Goal: Information Seeking & Learning: Learn about a topic

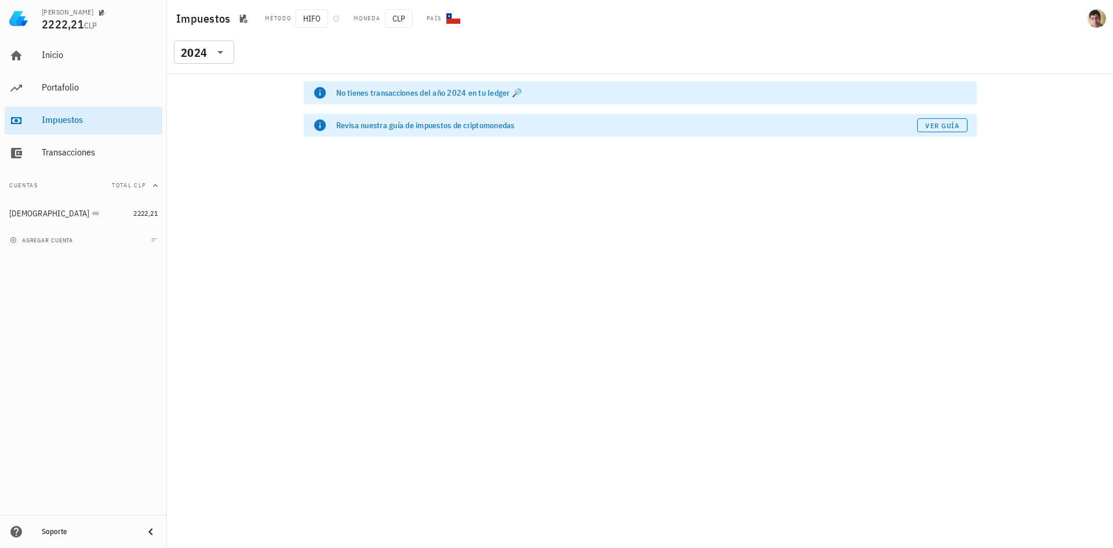
click at [235, 52] on div "​ 2024" at bounding box center [205, 56] width 72 height 30
click at [227, 52] on div "​ 2024" at bounding box center [204, 52] width 60 height 23
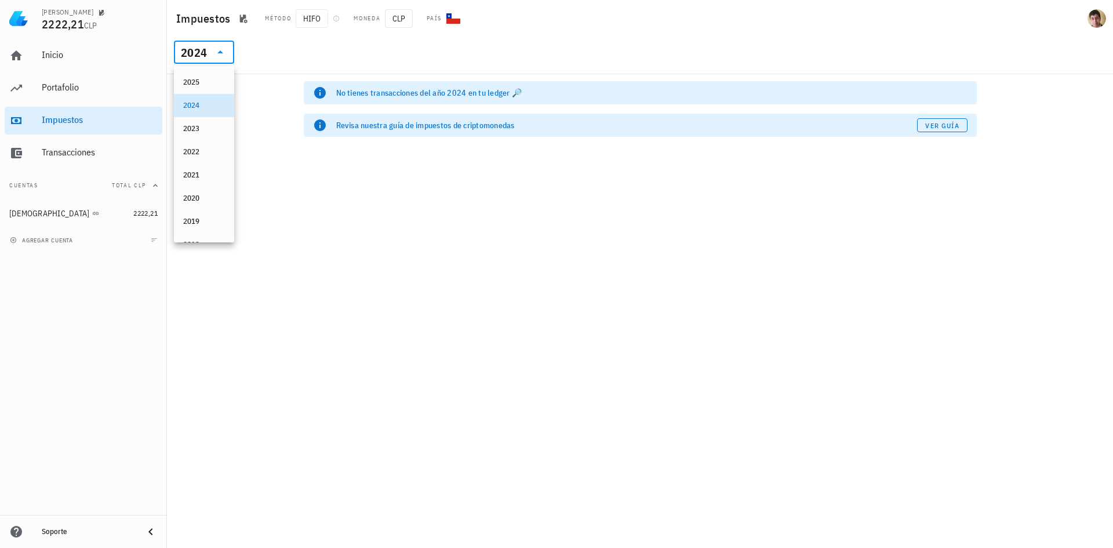
click at [224, 73] on div "2025" at bounding box center [204, 82] width 60 height 23
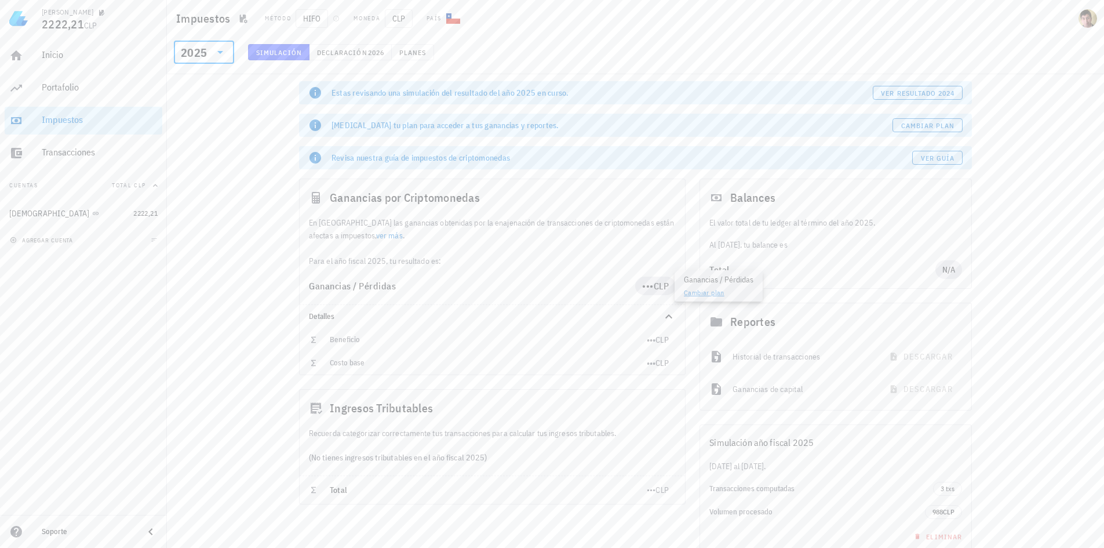
click at [693, 291] on link "Cambiar plan" at bounding box center [704, 292] width 41 height 9
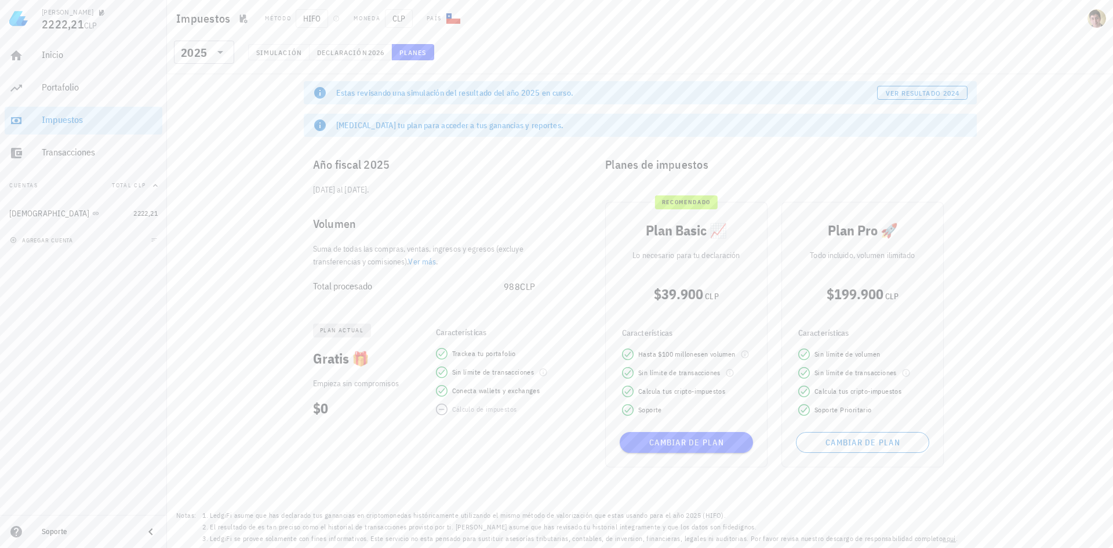
click at [426, 256] on link "Ver más" at bounding box center [422, 261] width 28 height 10
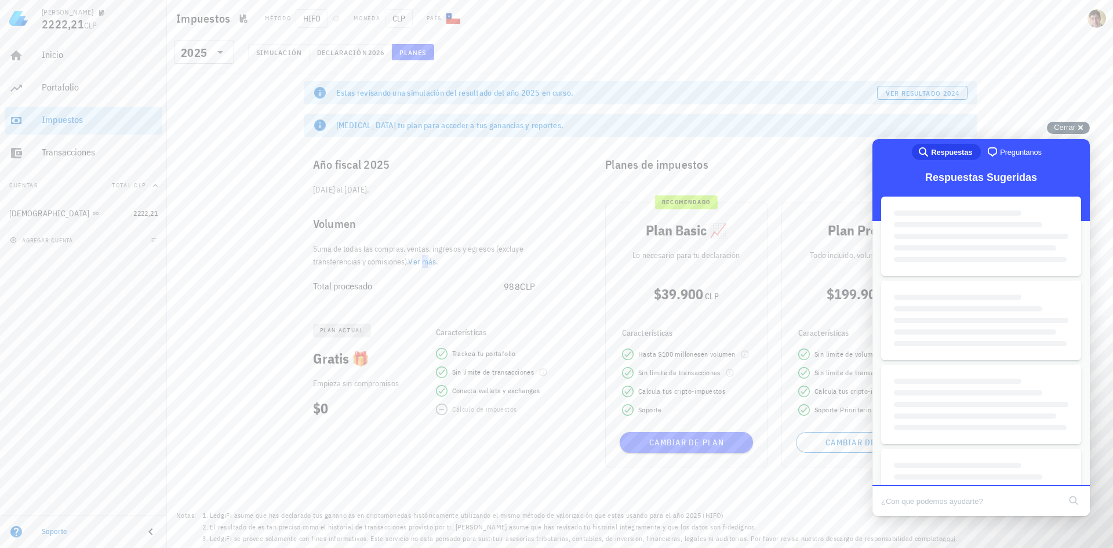
click at [429, 259] on link "Ver más" at bounding box center [422, 261] width 28 height 10
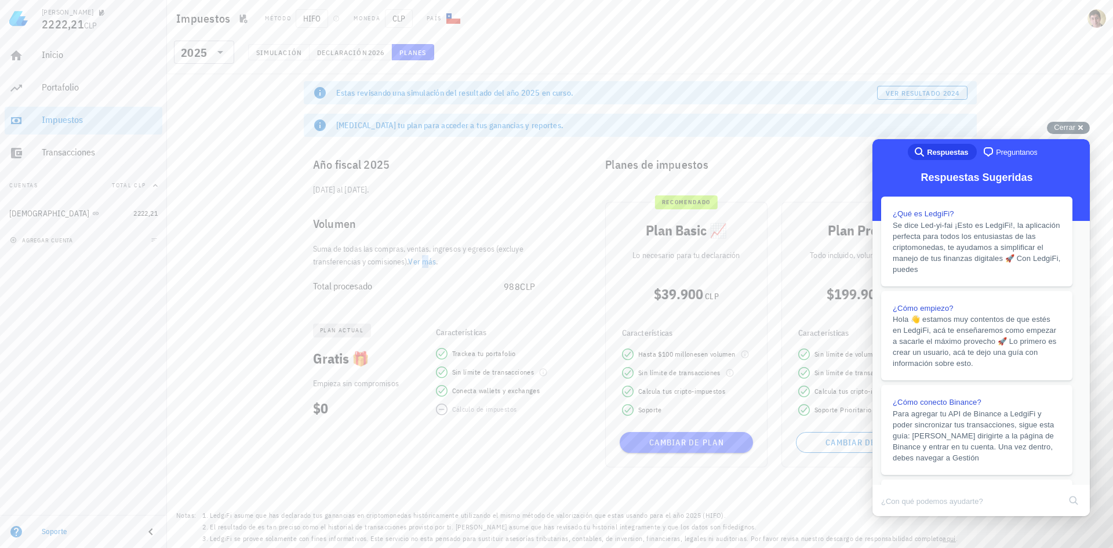
click at [429, 259] on link "Ver más" at bounding box center [422, 261] width 28 height 10
click at [295, 173] on div "Estas revisando una simulación del resultado del año 2025 en curso. ver resulta…" at bounding box center [640, 311] width 946 height 474
click at [1073, 133] on div "Cerrar cross-small" at bounding box center [1068, 128] width 43 height 12
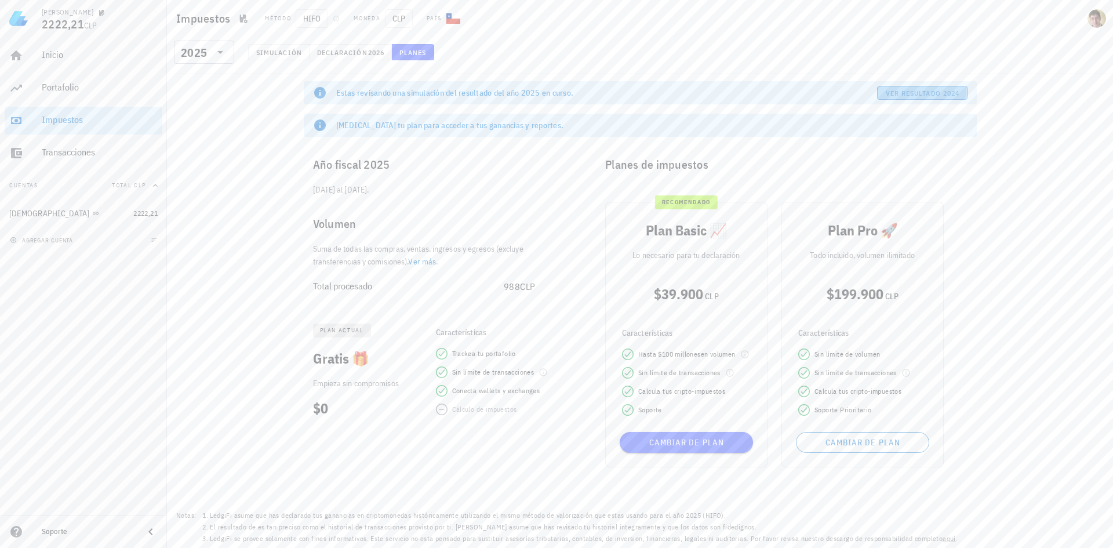
click at [900, 98] on button "ver resultado 2024" at bounding box center [922, 93] width 90 height 14
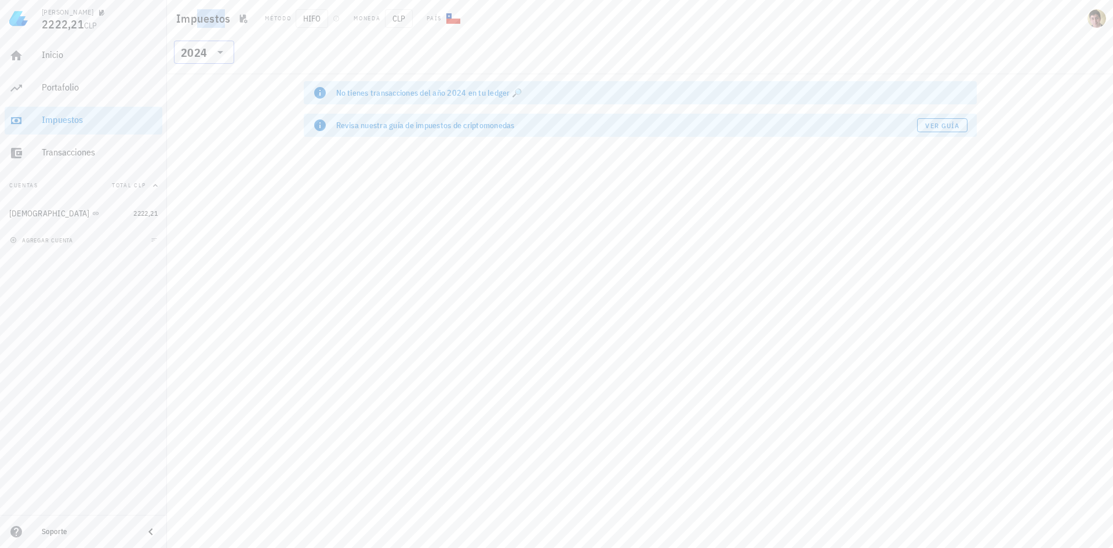
drag, startPoint x: 202, startPoint y: 30, endPoint x: 216, endPoint y: 54, distance: 27.5
click at [197, 41] on header "Impuestos Método HIFO Moneda CLP País ​ 2024" at bounding box center [640, 37] width 946 height 74
click at [180, 21] on h1 "Impuestos" at bounding box center [205, 18] width 59 height 19
click at [184, 50] on div "2024" at bounding box center [194, 53] width 26 height 12
click at [148, 217] on span "2222,21" at bounding box center [145, 213] width 24 height 9
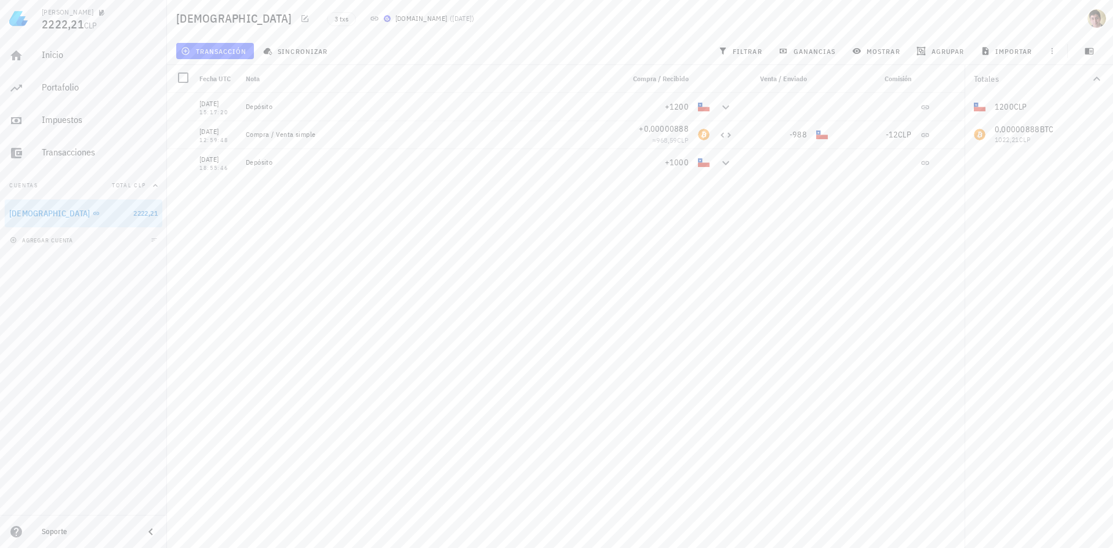
click at [485, 226] on div "[DATE] 15:17:20 Depósito +1200 [DATE] 12:59:48 Compra / Venta simple +0,0000088…" at bounding box center [566, 316] width 798 height 446
click at [721, 108] on icon at bounding box center [726, 107] width 14 height 14
click at [724, 107] on icon at bounding box center [726, 107] width 14 height 14
click at [305, 57] on button "sincronizar" at bounding box center [297, 51] width 77 height 16
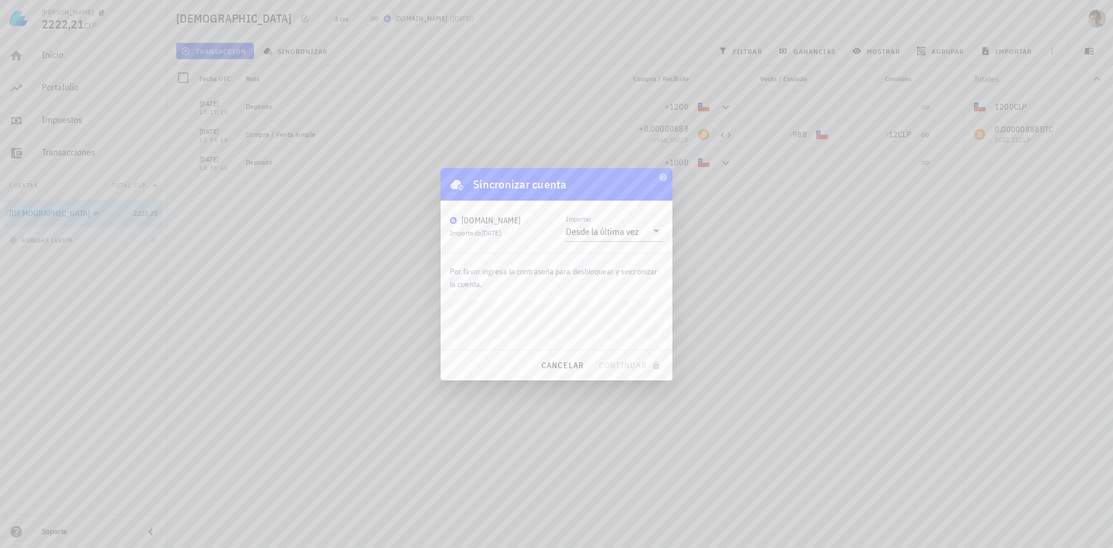
click at [419, 161] on div at bounding box center [556, 274] width 1113 height 548
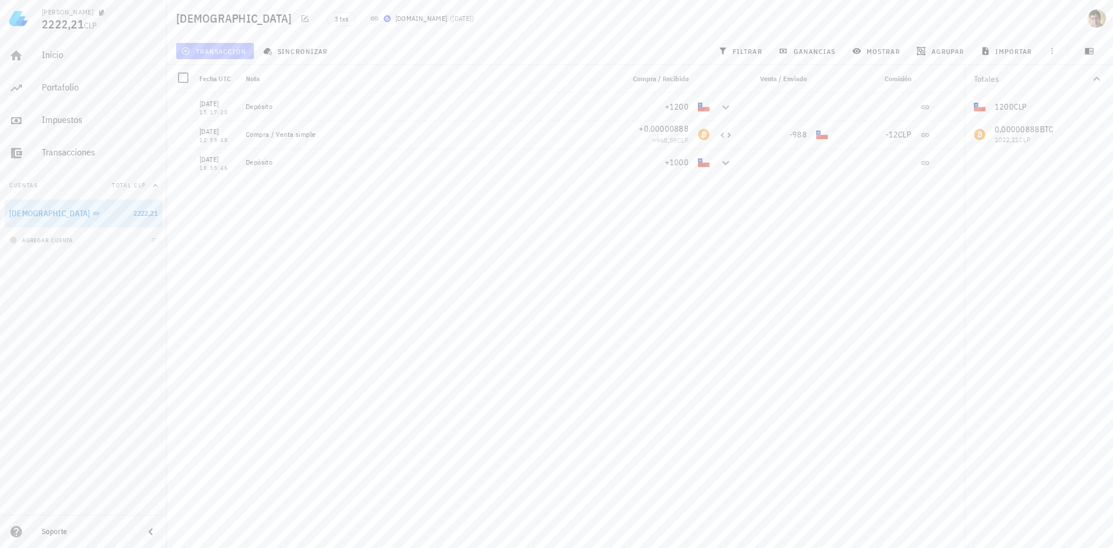
click at [231, 50] on span "transacción" at bounding box center [214, 50] width 63 height 9
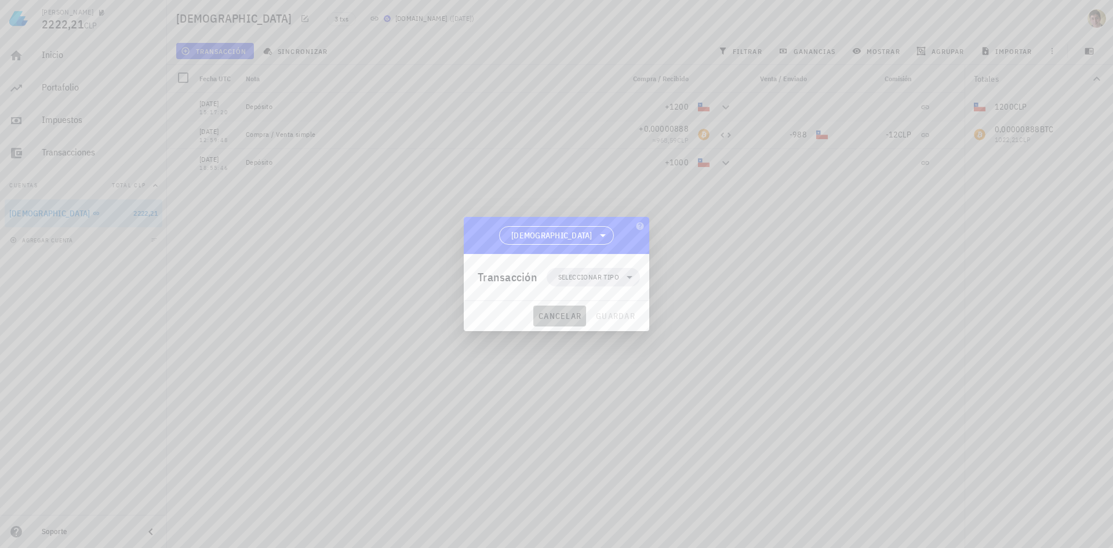
click at [569, 321] on button "cancelar" at bounding box center [559, 316] width 53 height 21
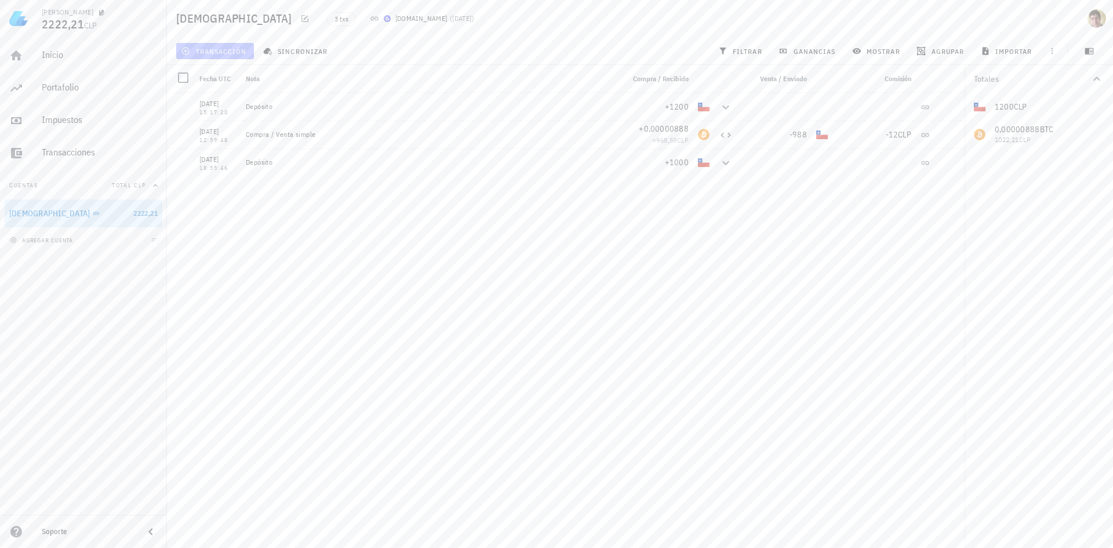
click at [223, 46] on span "transacción" at bounding box center [214, 50] width 63 height 9
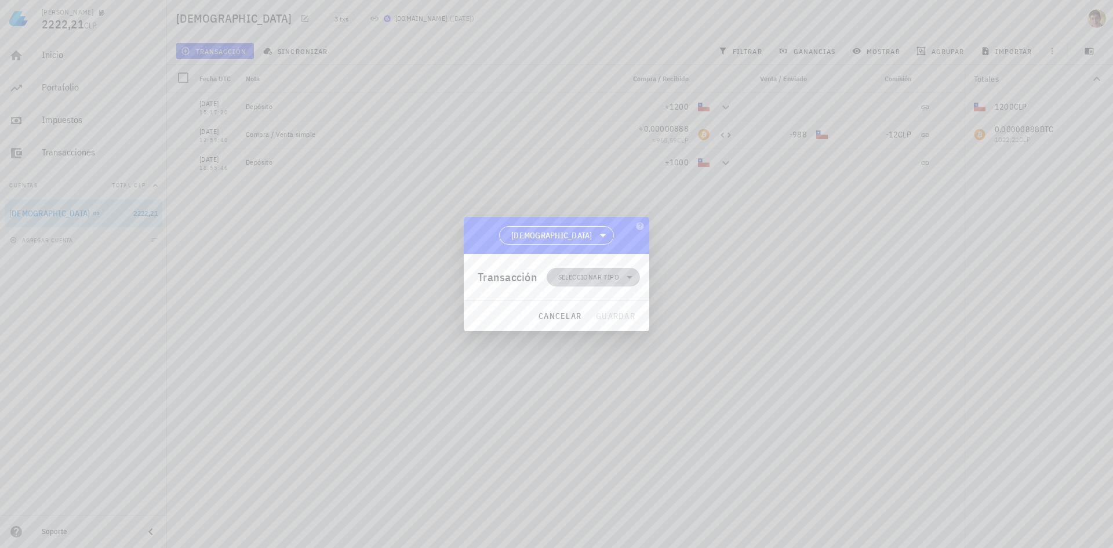
click at [583, 275] on span "Seleccionar tipo" at bounding box center [588, 277] width 61 height 12
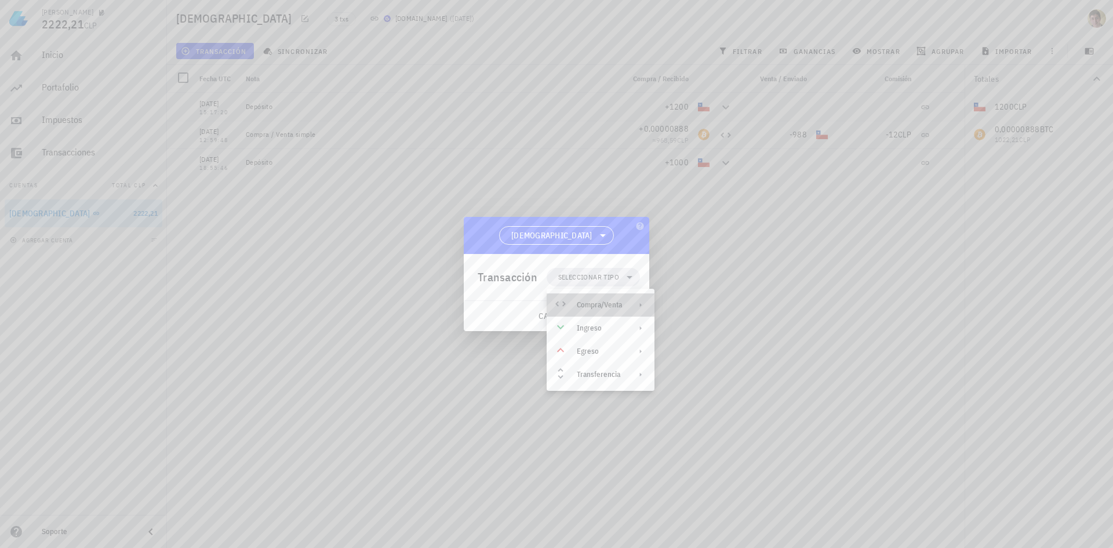
click at [586, 300] on div "Compra/Venta" at bounding box center [599, 304] width 45 height 9
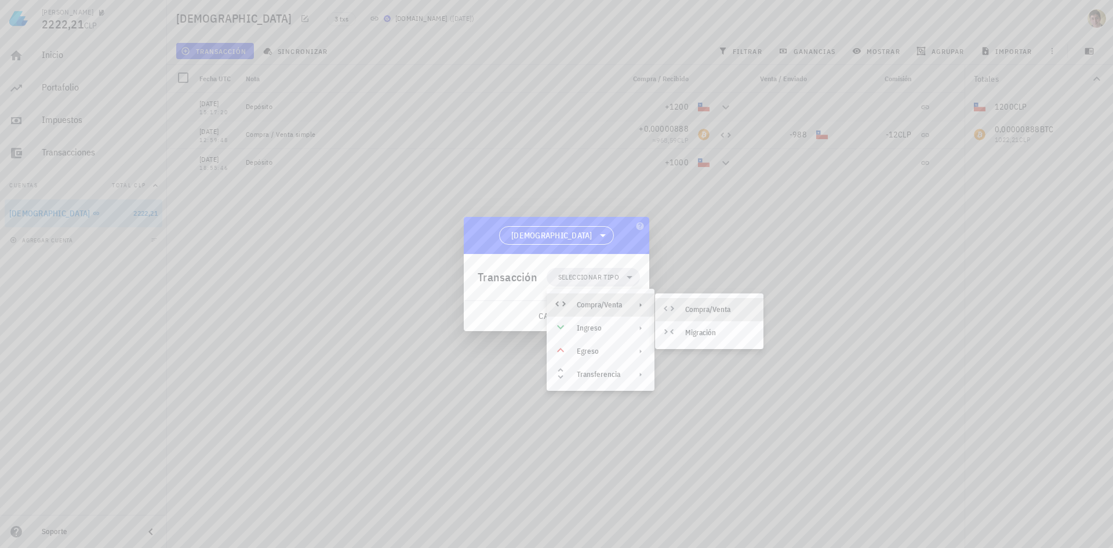
click at [677, 307] on div at bounding box center [671, 310] width 14 height 14
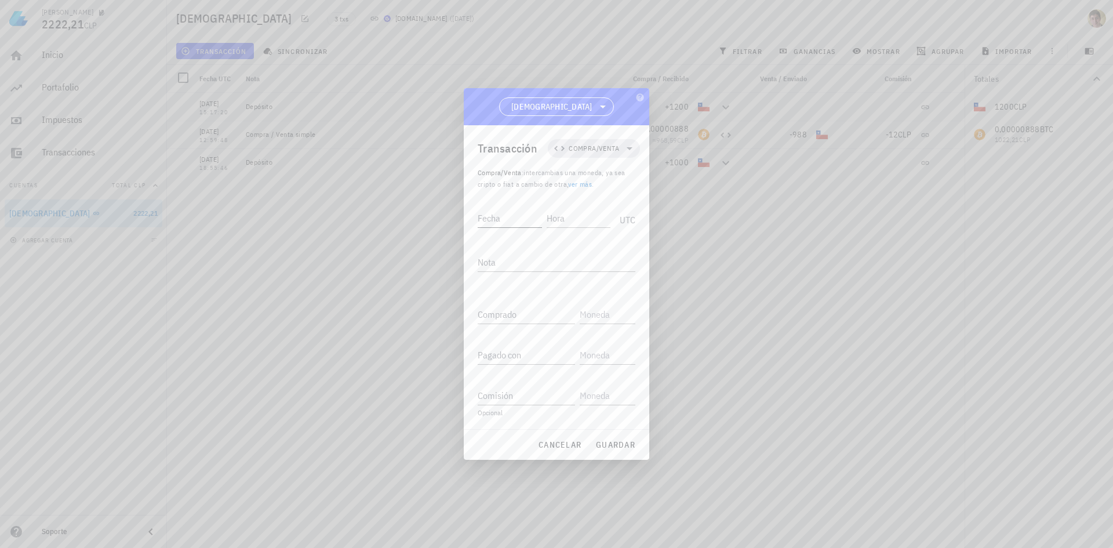
click at [525, 224] on input "Fecha" at bounding box center [510, 218] width 64 height 19
click at [704, 171] on div at bounding box center [556, 274] width 1113 height 548
click at [689, 156] on div at bounding box center [556, 274] width 1113 height 548
click at [563, 453] on button "cancelar" at bounding box center [559, 444] width 53 height 21
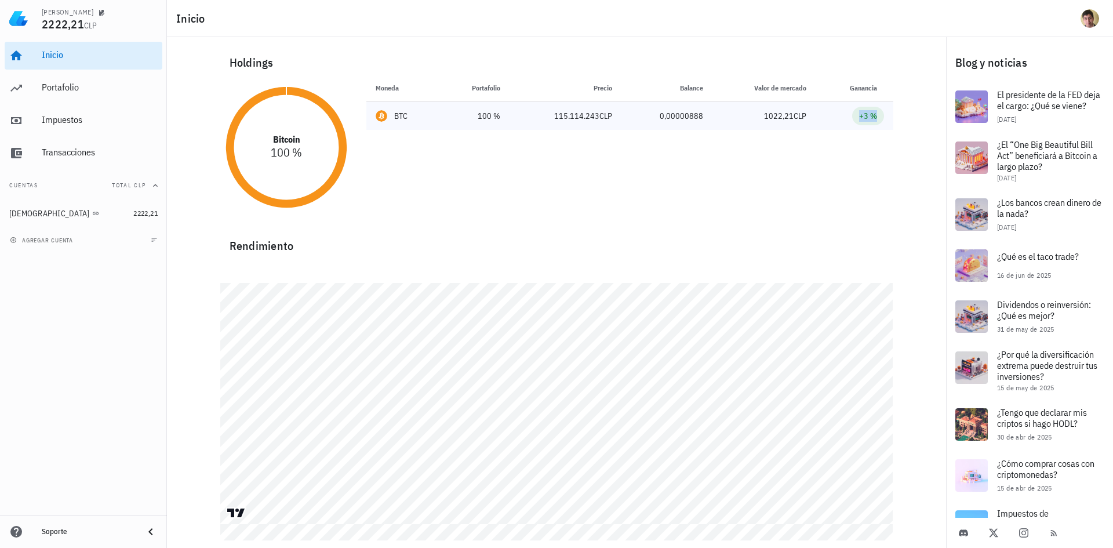
click at [853, 124] on td "+3 %" at bounding box center [854, 116] width 77 height 28
click at [132, 147] on div "Transacciones" at bounding box center [100, 152] width 116 height 11
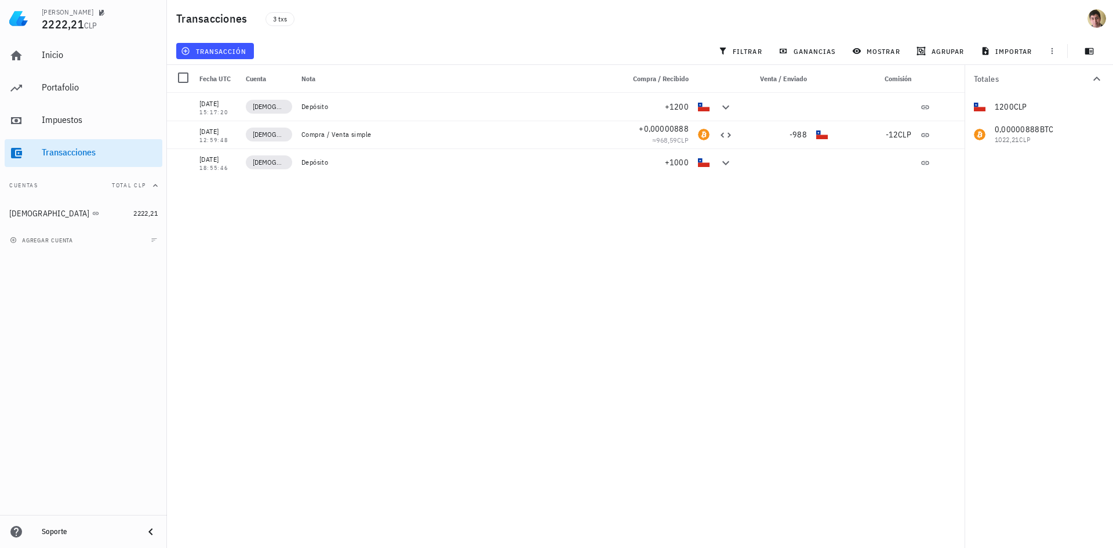
click at [787, 81] on span "Venta / Enviado" at bounding box center [783, 78] width 47 height 9
click at [34, 107] on div "Inicio [GEOGRAPHIC_DATA] Impuestos [GEOGRAPHIC_DATA]" at bounding box center [84, 104] width 158 height 134
click at [36, 110] on link "Impuestos" at bounding box center [84, 121] width 158 height 28
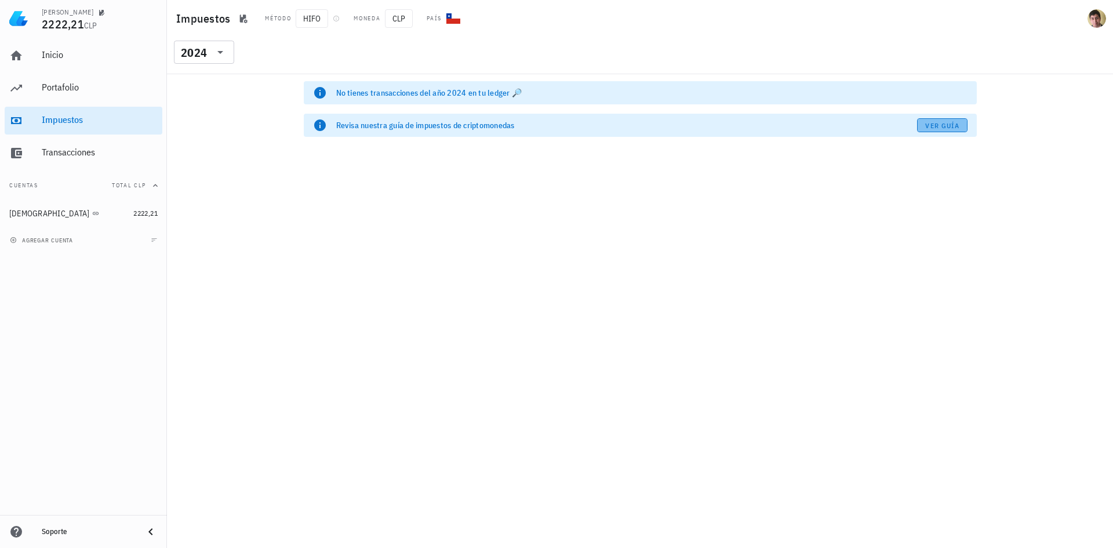
click at [932, 126] on span "Ver guía" at bounding box center [942, 125] width 35 height 9
click at [220, 53] on icon at bounding box center [220, 52] width 6 height 3
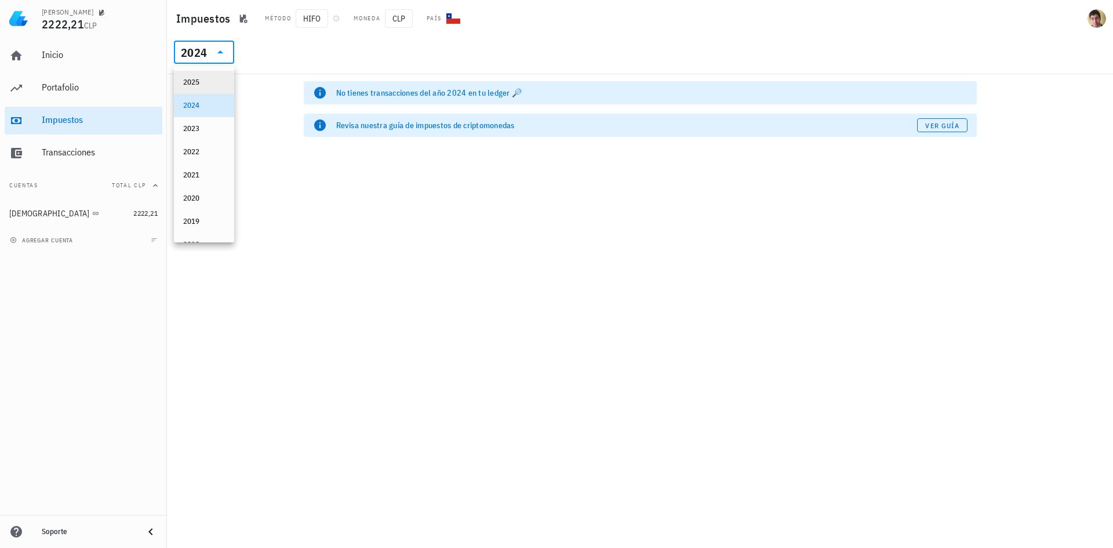
click at [208, 88] on div "2025" at bounding box center [204, 82] width 42 height 19
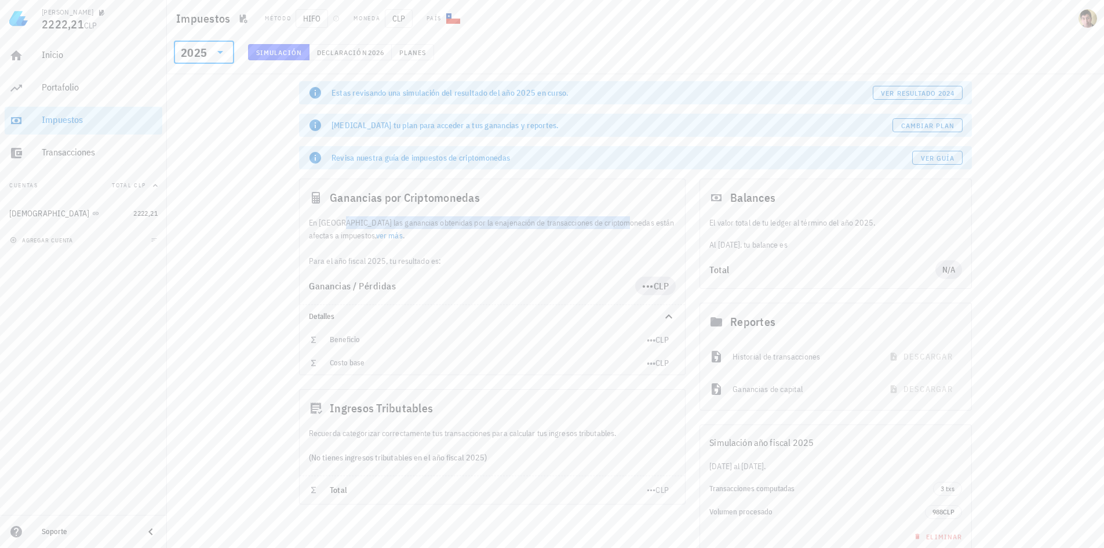
drag, startPoint x: 323, startPoint y: 226, endPoint x: 604, endPoint y: 228, distance: 281.2
click at [604, 228] on div "En [GEOGRAPHIC_DATA] las ganancias obtenidas por la enajenación de transaccione…" at bounding box center [493, 241] width 386 height 51
click at [469, 241] on div "En [GEOGRAPHIC_DATA] las ganancias obtenidas por la enajenación de transaccione…" at bounding box center [493, 241] width 386 height 51
click at [956, 267] on span "N/A" at bounding box center [949, 269] width 27 height 19
click at [953, 268] on span "N/A" at bounding box center [949, 269] width 13 height 19
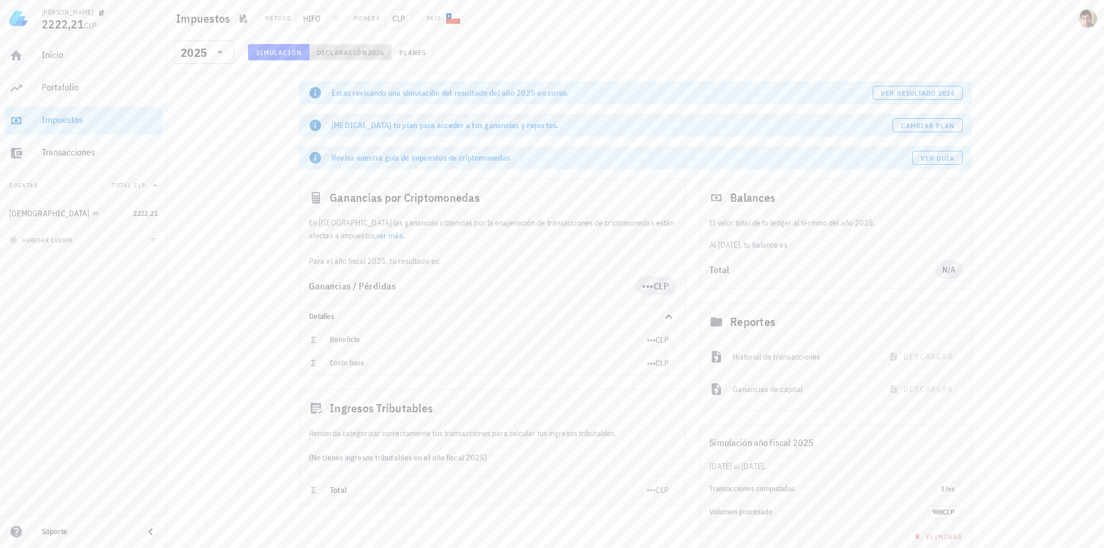
click at [349, 56] on span "Declaración" at bounding box center [342, 52] width 51 height 9
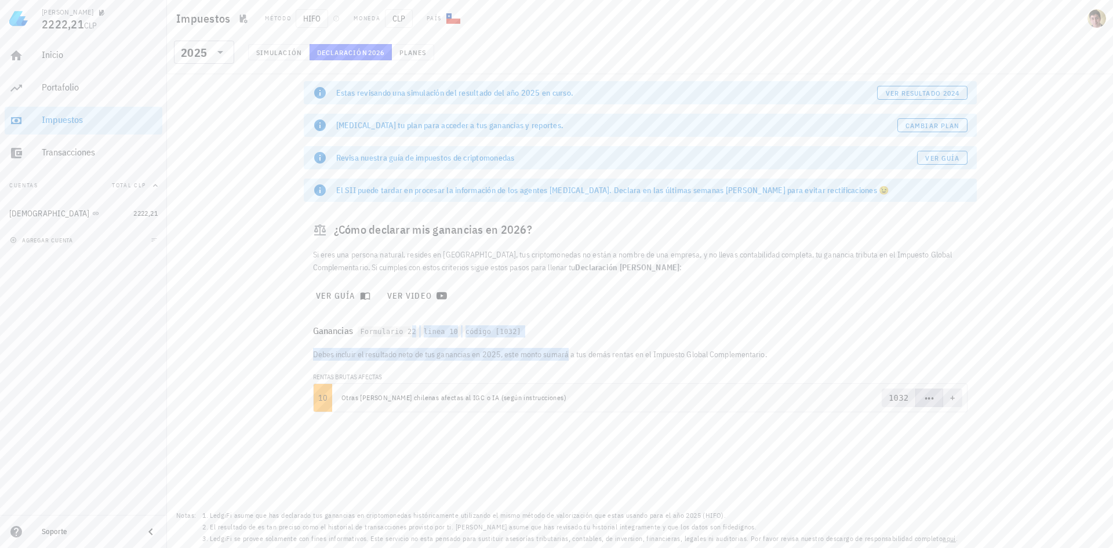
drag, startPoint x: 406, startPoint y: 347, endPoint x: 543, endPoint y: 354, distance: 137.0
click at [541, 354] on div "¿Cómo declarar mis ganancias en 2026? Si eres una persona natural, resides en C…" at bounding box center [640, 316] width 673 height 210
click at [543, 354] on p "Debes incluir el resultado neto de tus ganancias en 2025, este monto sumará a t…" at bounding box center [640, 354] width 655 height 13
drag, startPoint x: 777, startPoint y: 361, endPoint x: 447, endPoint y: 344, distance: 330.3
click at [460, 350] on div "Debes incluir el resultado neto de tus ganancias en 2025, este monto sumará a t…" at bounding box center [640, 385] width 673 height 74
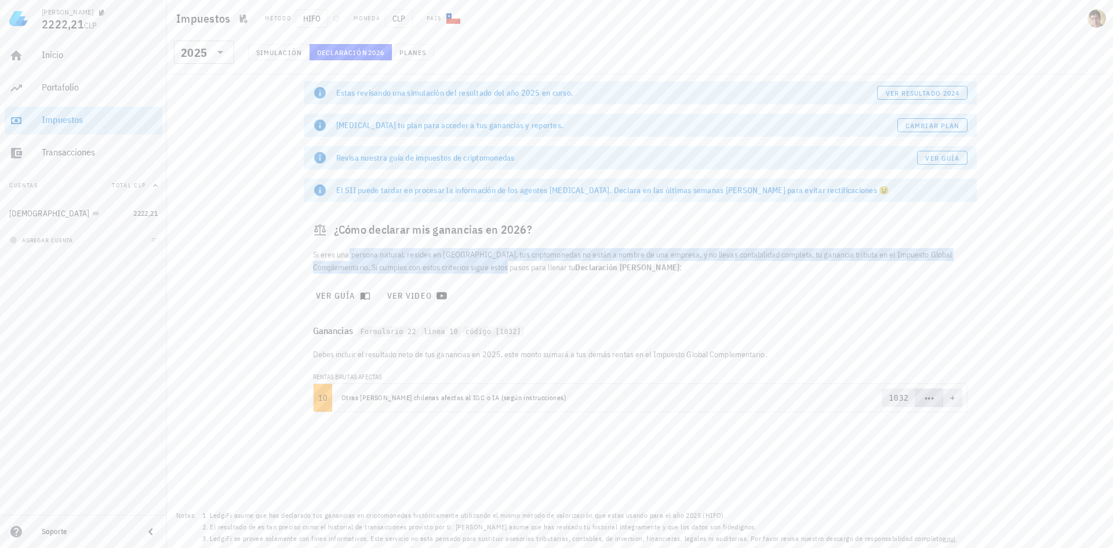
drag, startPoint x: 308, startPoint y: 252, endPoint x: 455, endPoint y: 271, distance: 148.4
click at [455, 271] on div "Si eres una persona natural, resides en Chile, tus criptomonedas no están a nom…" at bounding box center [640, 260] width 668 height 39
click at [505, 224] on div "¿Cómo declarar mis ganancias en 2026?" at bounding box center [640, 229] width 673 height 37
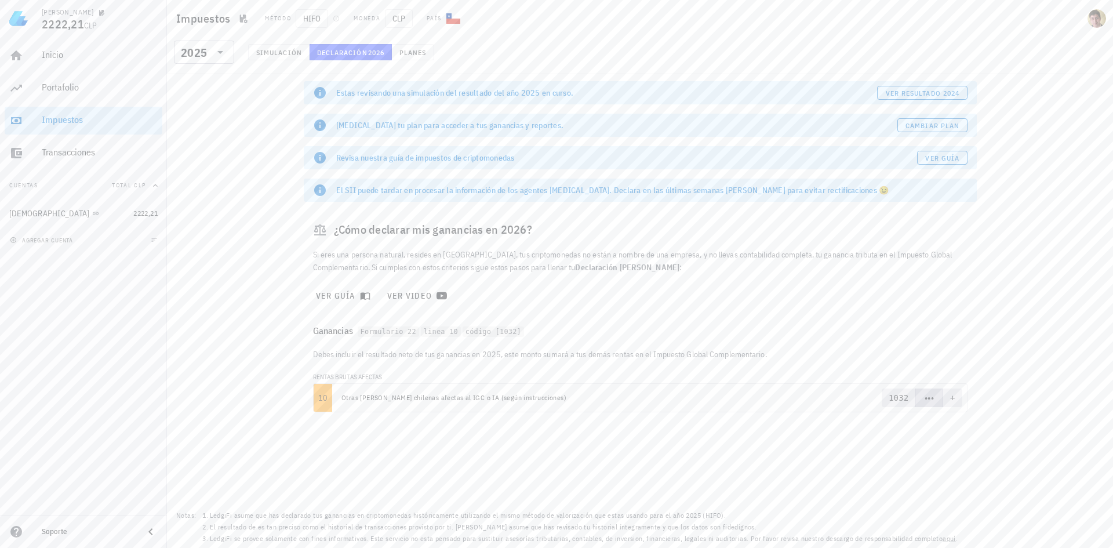
drag, startPoint x: 863, startPoint y: 183, endPoint x: 841, endPoint y: 184, distance: 21.5
click at [859, 187] on div "El SII puede tardar en procesar la información de los agentes retenedores. Decl…" at bounding box center [640, 190] width 655 height 14
drag, startPoint x: 419, startPoint y: 95, endPoint x: 526, endPoint y: 102, distance: 107.5
click at [526, 102] on div "Estas revisando una simulación del resultado del año 2025 en curso. ver resulta…" at bounding box center [640, 92] width 673 height 23
drag, startPoint x: 331, startPoint y: 112, endPoint x: 412, endPoint y: 125, distance: 81.6
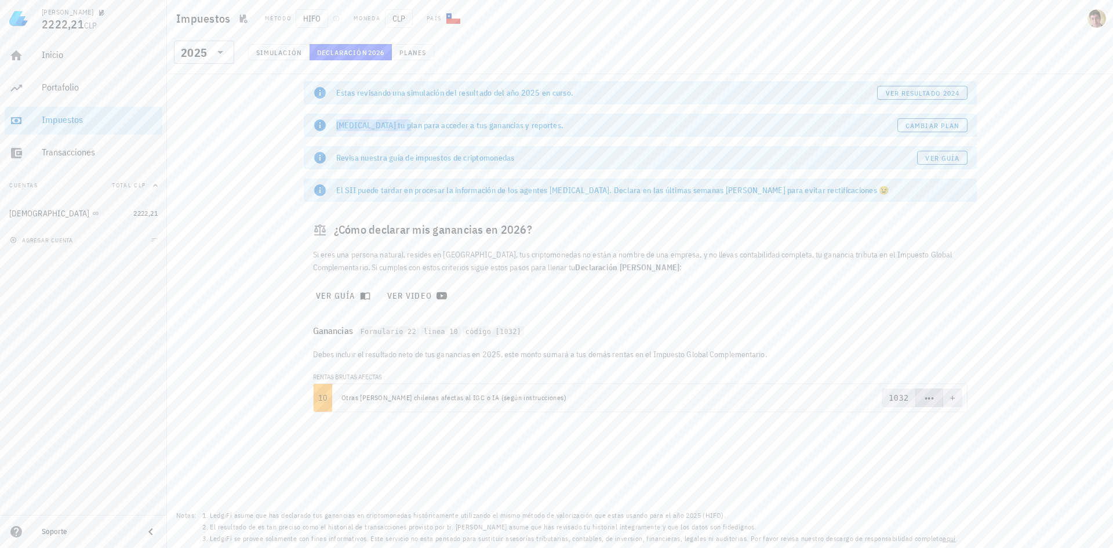
click at [410, 125] on div "Estas revisando una simulación del resultado del año 2025 en curso. ver resulta…" at bounding box center [640, 251] width 687 height 354
click at [949, 132] on div "Cambia tu plan para acceder a tus ganancias y reportes. Cambiar plan" at bounding box center [640, 125] width 673 height 23
click at [943, 130] on link "Cambiar plan" at bounding box center [932, 125] width 70 height 14
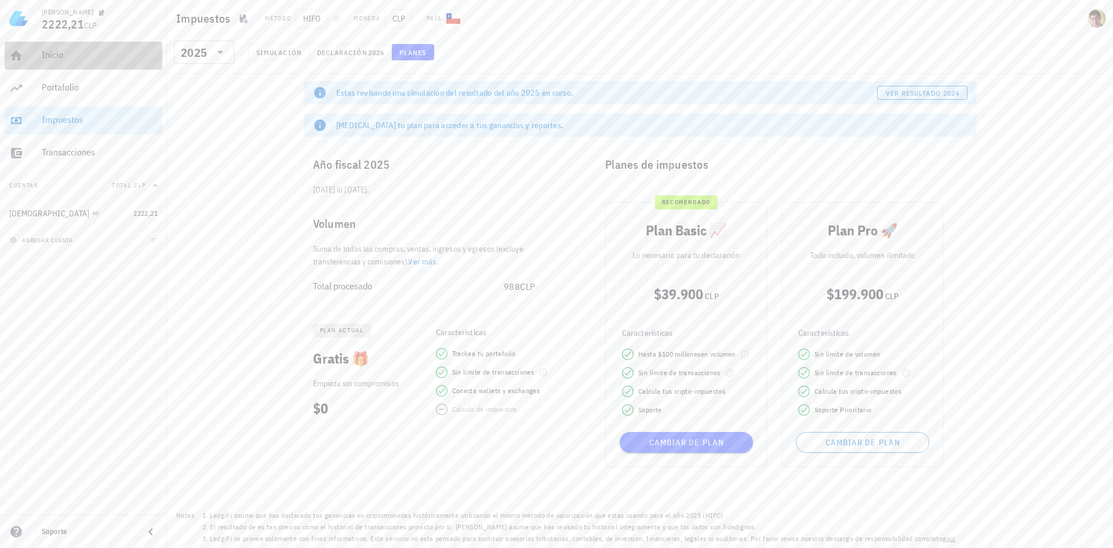
click at [126, 62] on div "Inicio" at bounding box center [100, 55] width 116 height 26
